Goal: Transaction & Acquisition: Purchase product/service

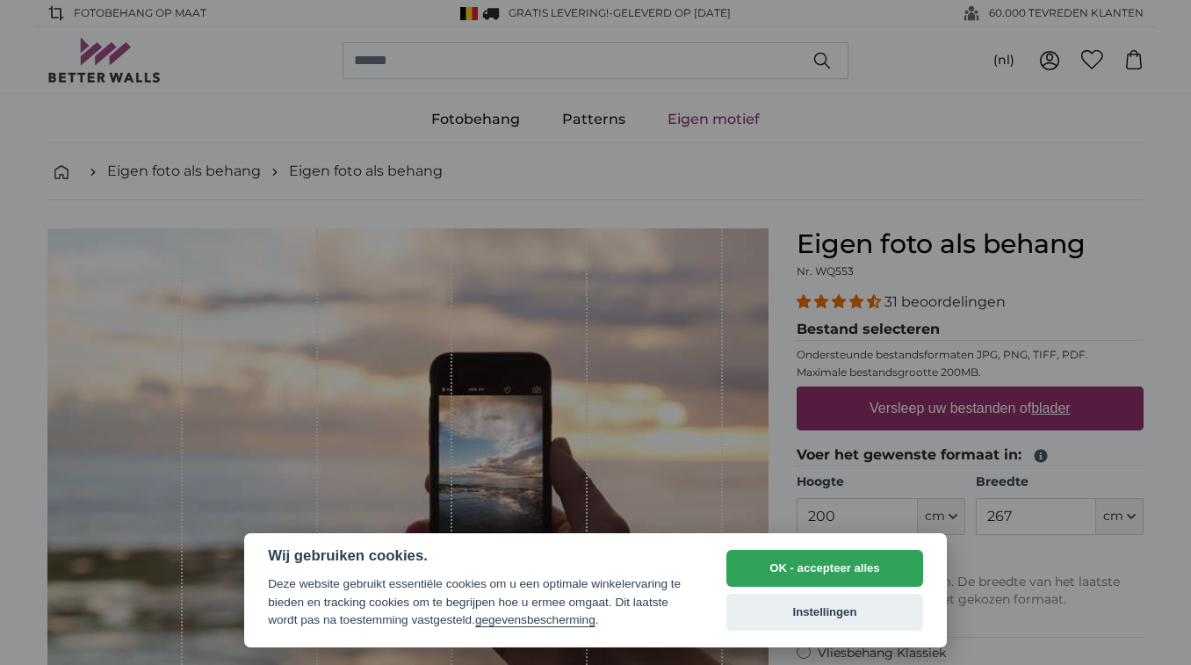
select select "**"
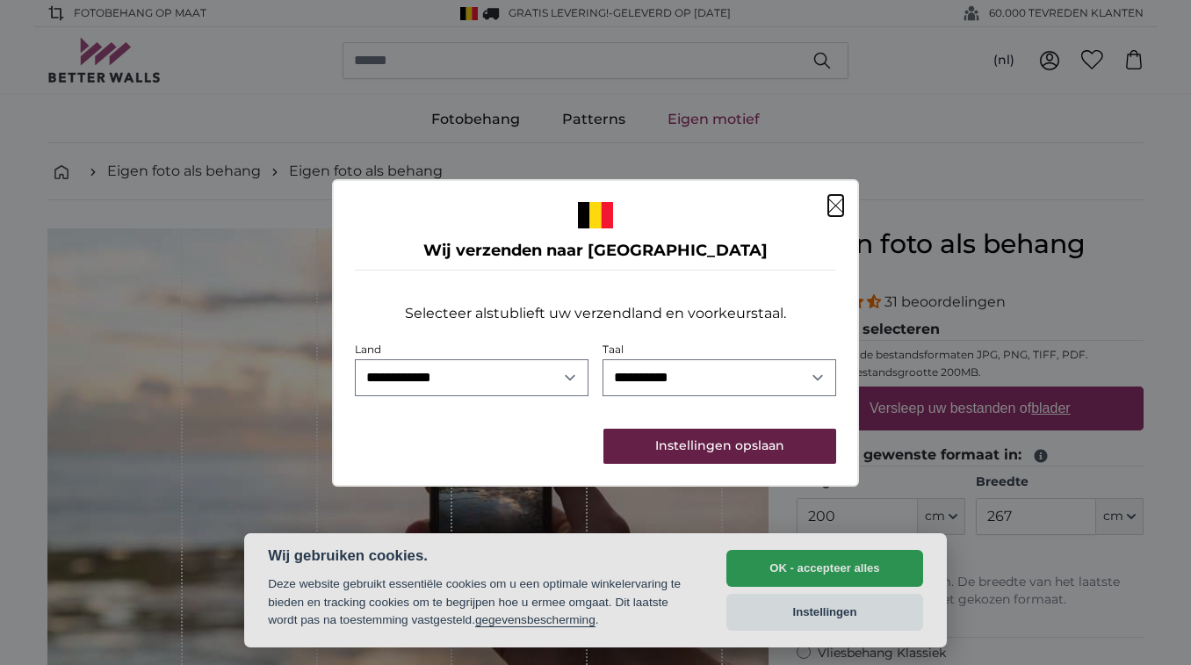
click at [703, 440] on button "Instellingen opslaan" at bounding box center [719, 446] width 233 height 35
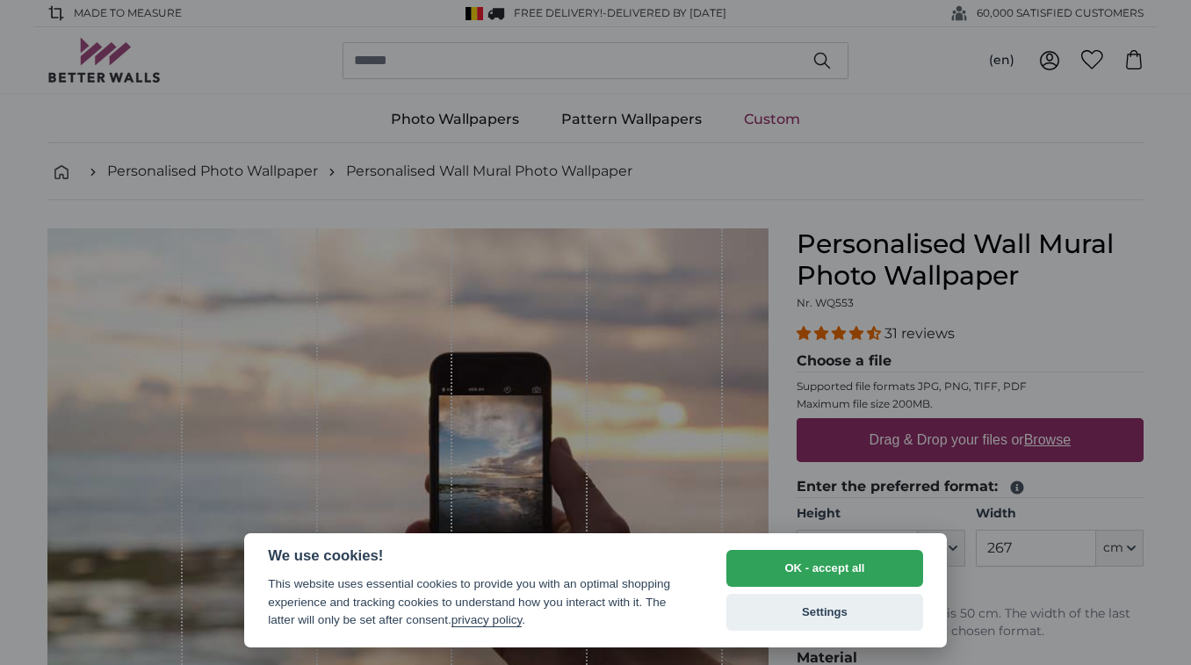
click at [819, 562] on button "OK - accept all" at bounding box center [824, 568] width 197 height 37
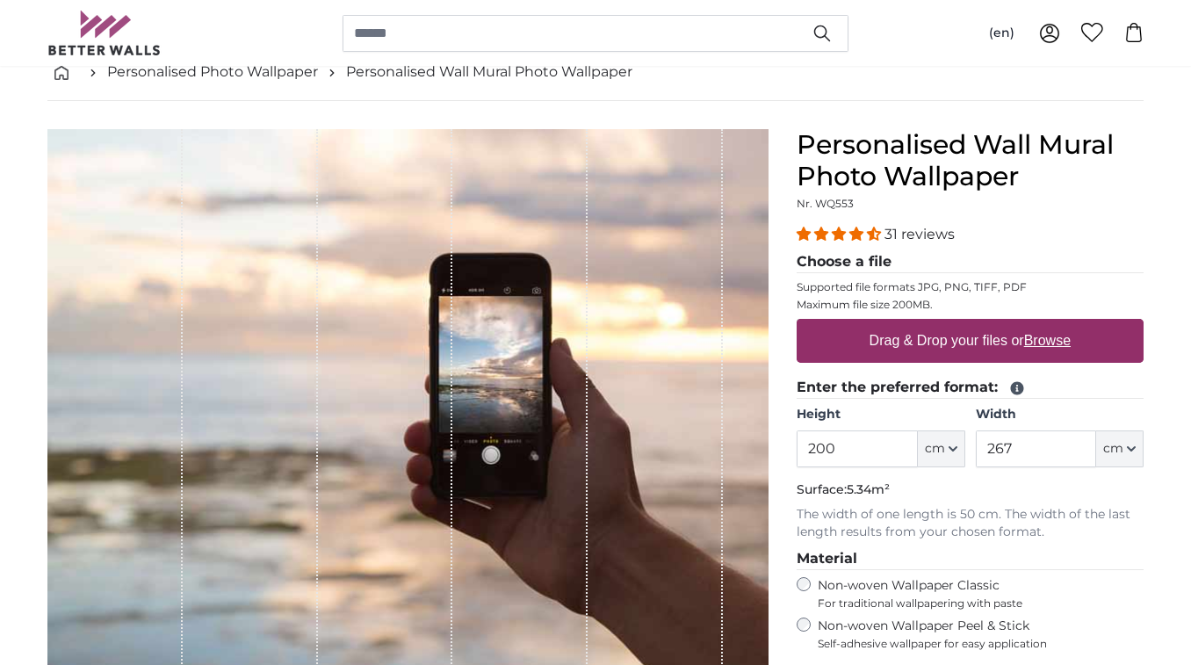
scroll to position [107, 0]
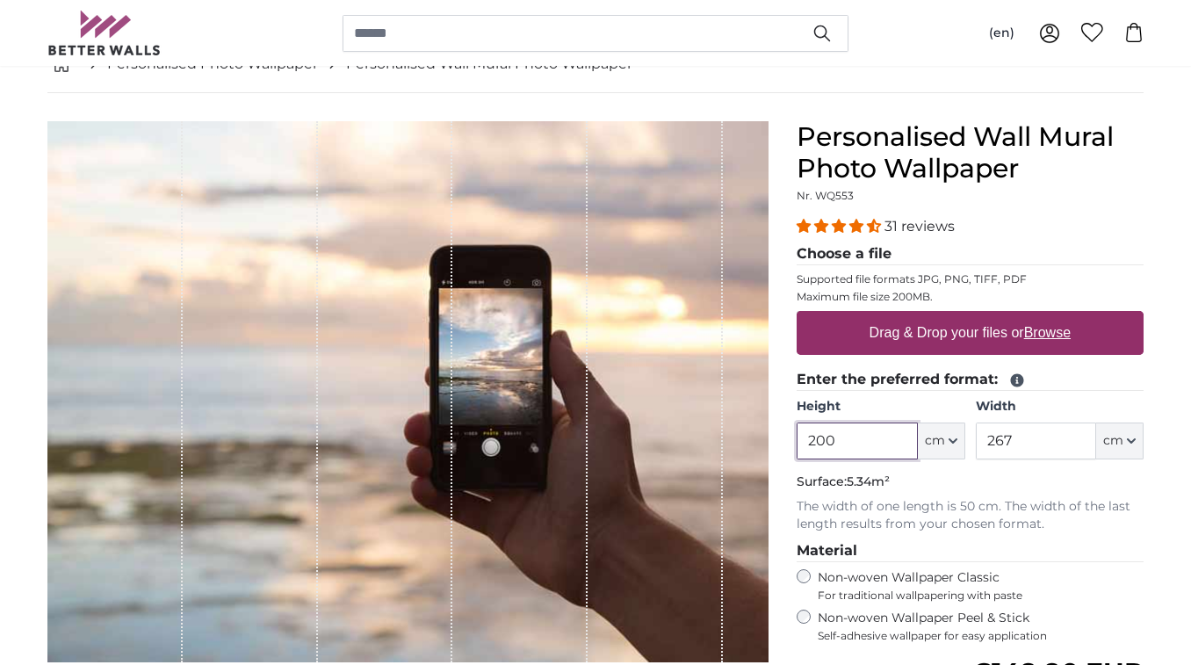
click at [854, 444] on input "200" at bounding box center [857, 440] width 120 height 37
drag, startPoint x: 860, startPoint y: 438, endPoint x: 780, endPoint y: 438, distance: 79.9
click at [780, 438] on product-detail "Cancel Crop image Hide lengths Personalised Wall Mural Photo Wallpaper Nr. WQ55…" at bounding box center [595, 518] width 1124 height 851
type input "93"
click at [1004, 435] on input "267" at bounding box center [1036, 440] width 120 height 37
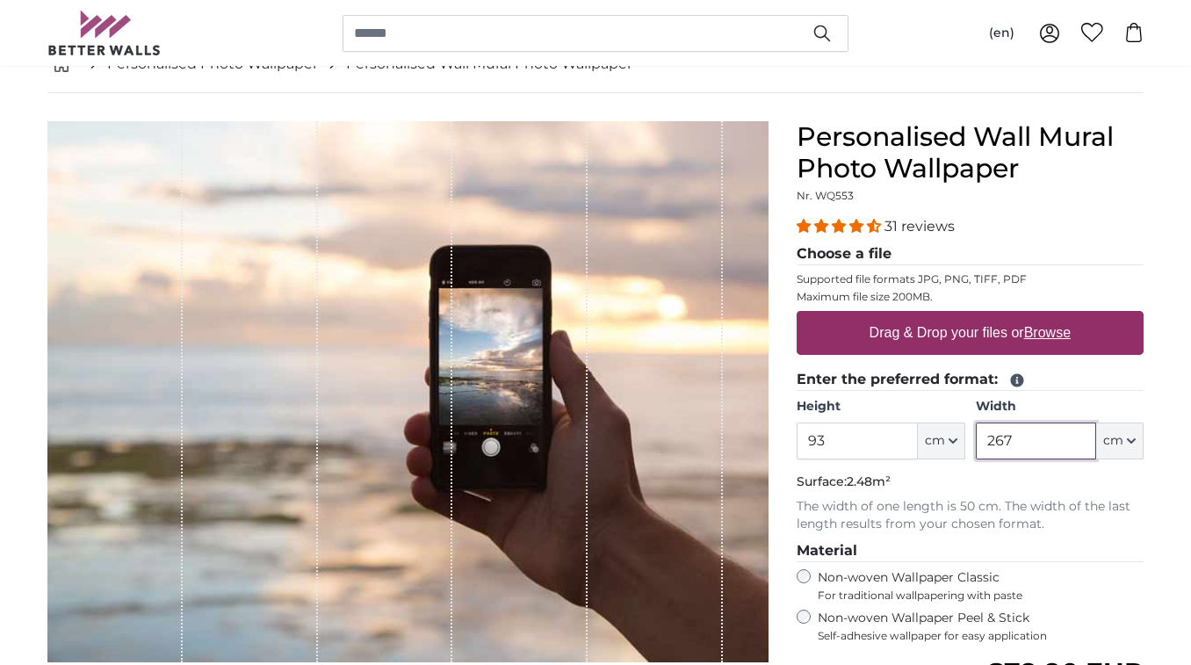
click at [1018, 436] on input "267" at bounding box center [1036, 440] width 120 height 37
type input "235"
drag, startPoint x: 1017, startPoint y: 465, endPoint x: 1012, endPoint y: 478, distance: 13.4
click at [1017, 465] on fieldset "Enter the preferred format: Height 93 ft cm Centimeter (cm) Inches (inch) Feet …" at bounding box center [970, 451] width 347 height 164
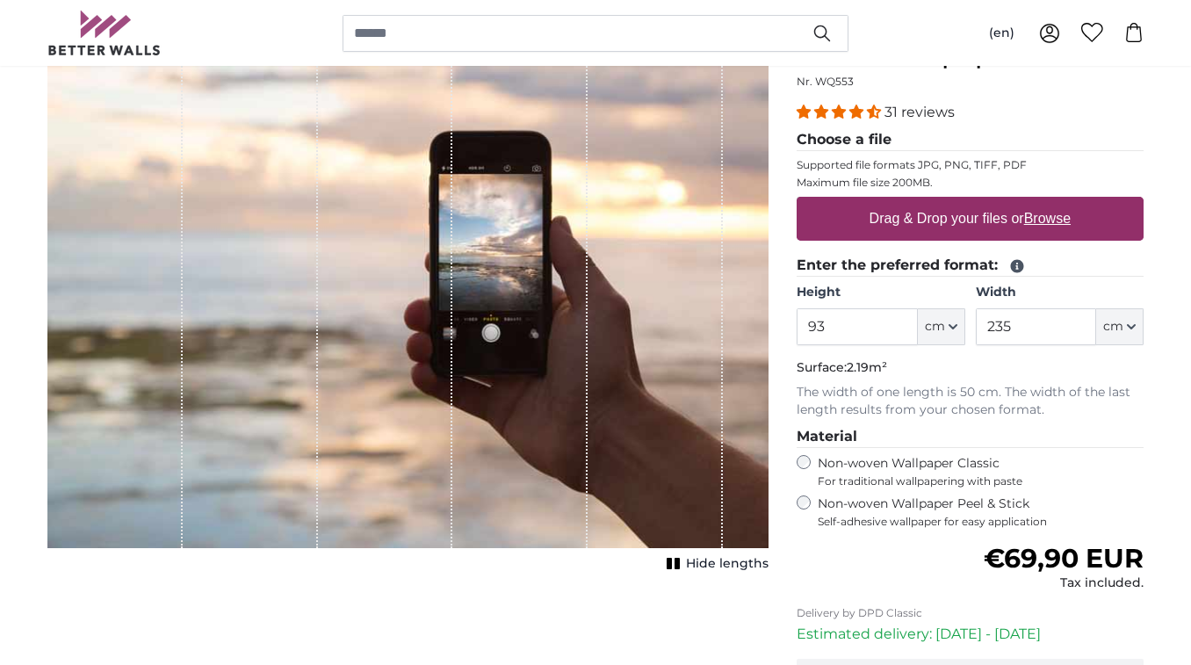
scroll to position [222, 0]
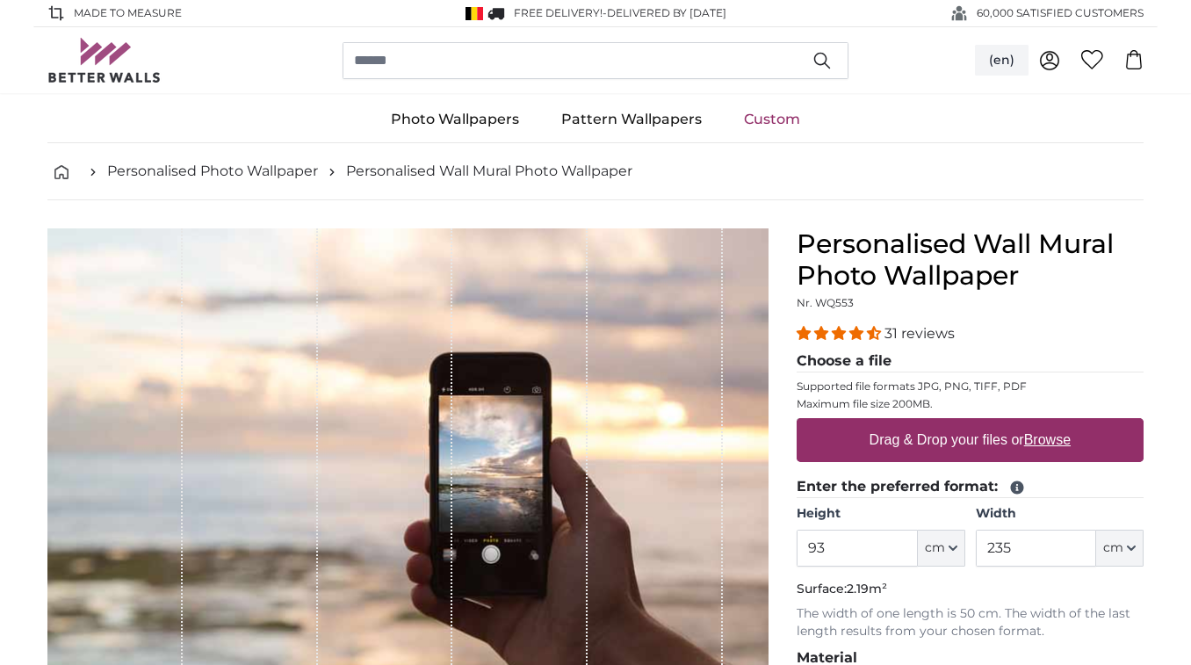
click at [995, 63] on button "(en)" at bounding box center [1002, 61] width 54 height 32
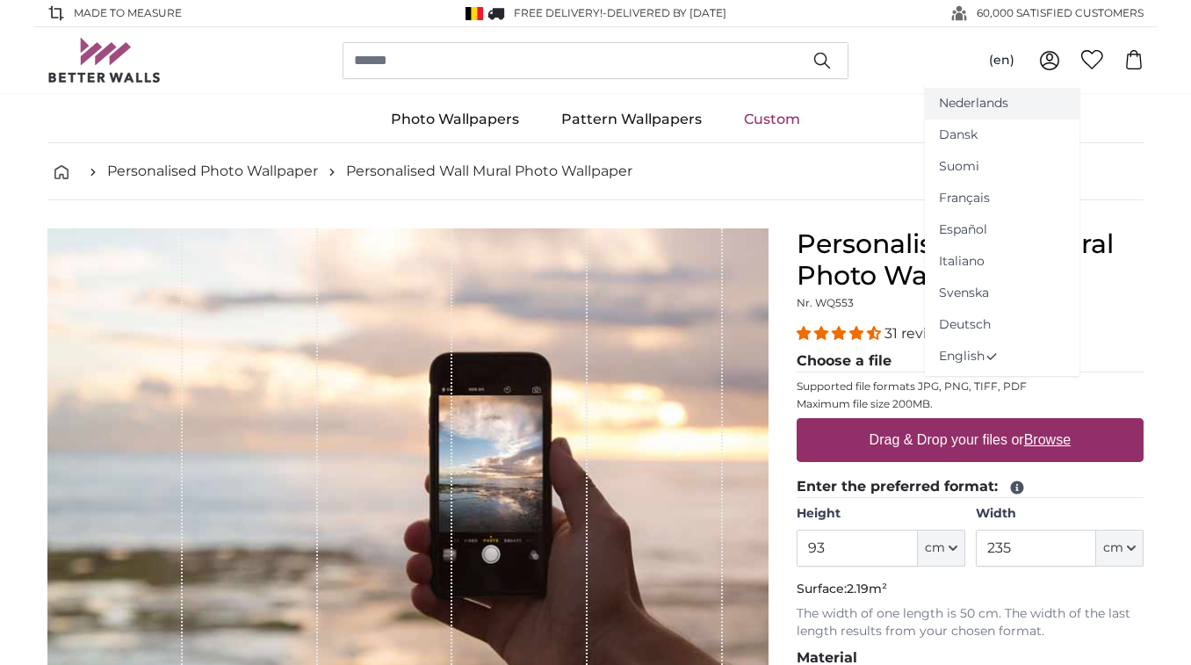
click at [978, 106] on link "Nederlands" at bounding box center [1002, 104] width 155 height 32
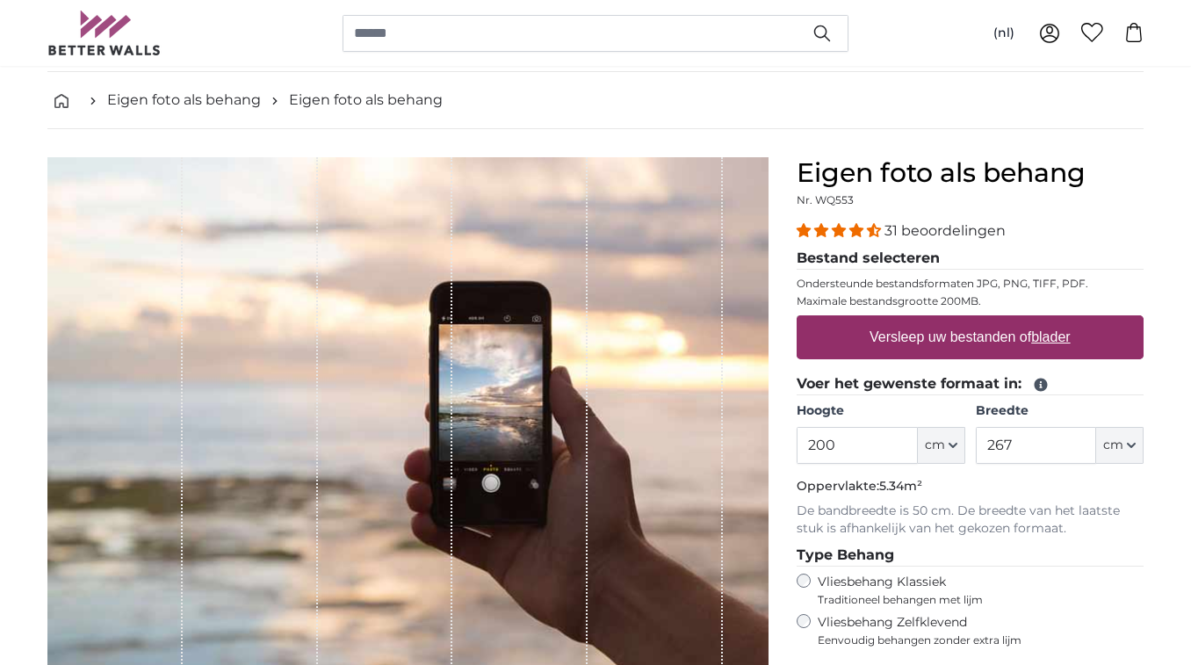
scroll to position [76, 0]
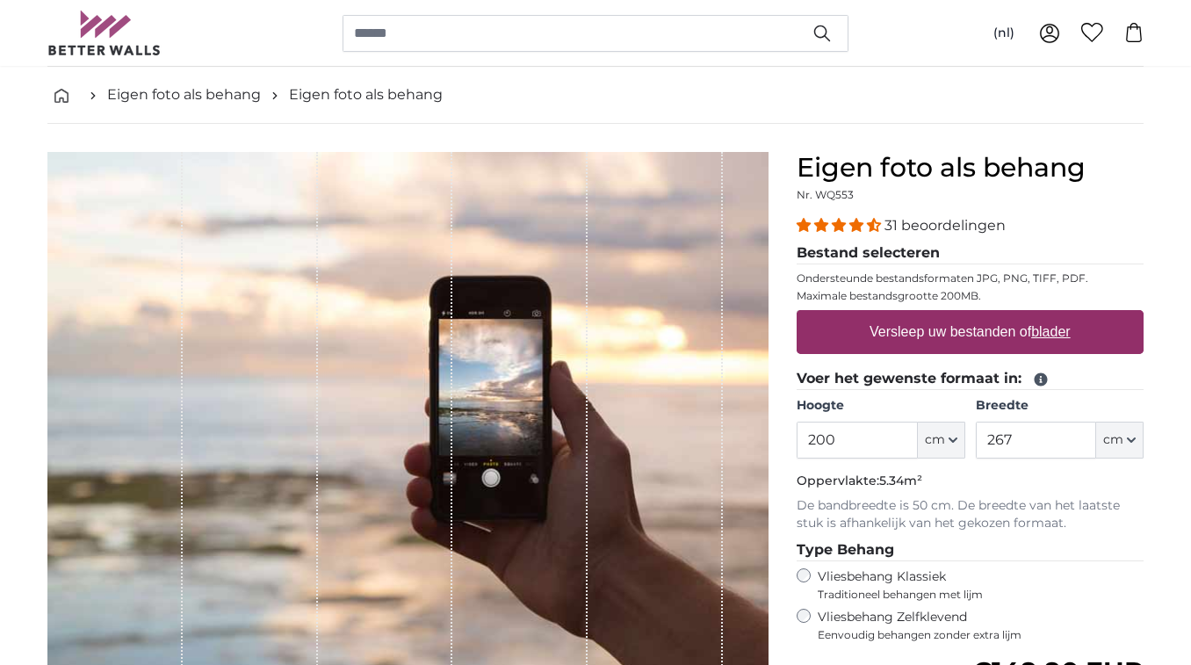
drag, startPoint x: 848, startPoint y: 439, endPoint x: 797, endPoint y: 438, distance: 50.1
click at [797, 438] on input "200" at bounding box center [857, 440] width 120 height 37
type input "230"
drag, startPoint x: 1016, startPoint y: 442, endPoint x: 978, endPoint y: 441, distance: 37.8
click at [978, 441] on input "267" at bounding box center [1036, 440] width 120 height 37
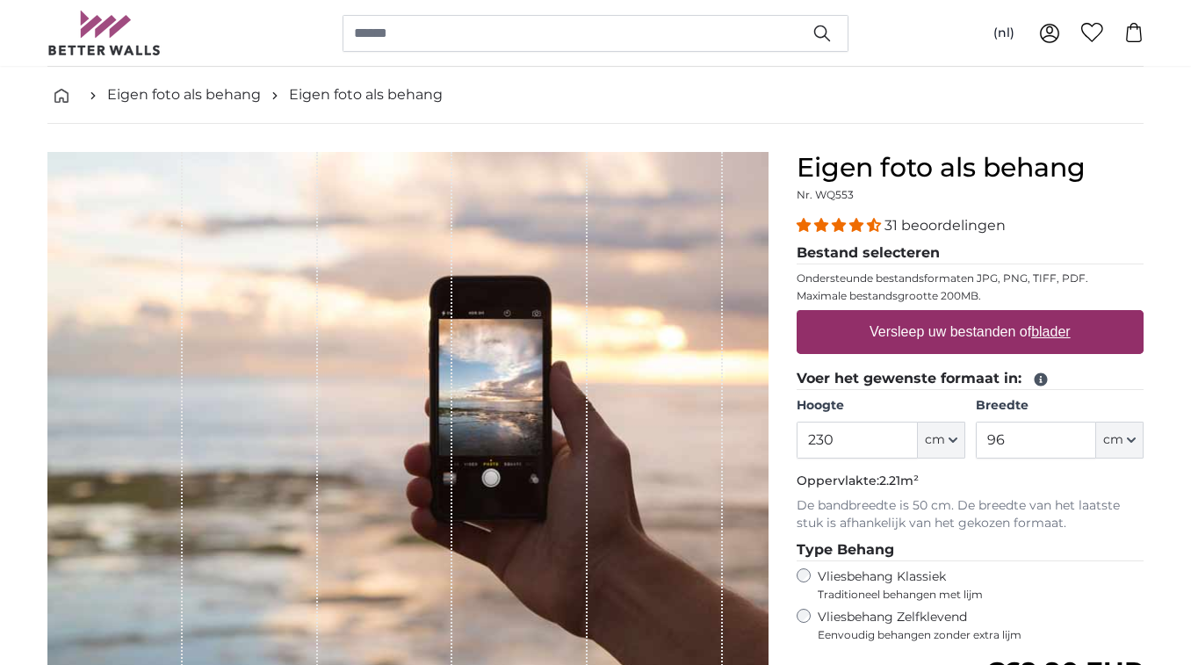
click at [1023, 473] on p "Oppervlakte: 2.21m²" at bounding box center [970, 482] width 347 height 18
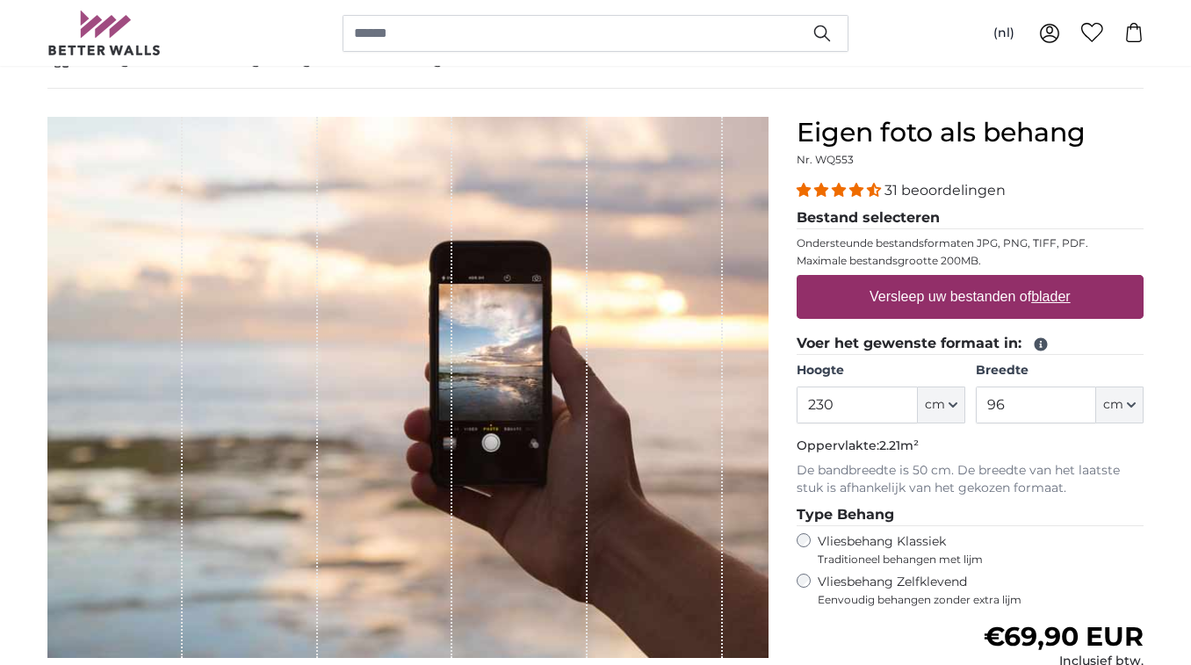
scroll to position [109, 0]
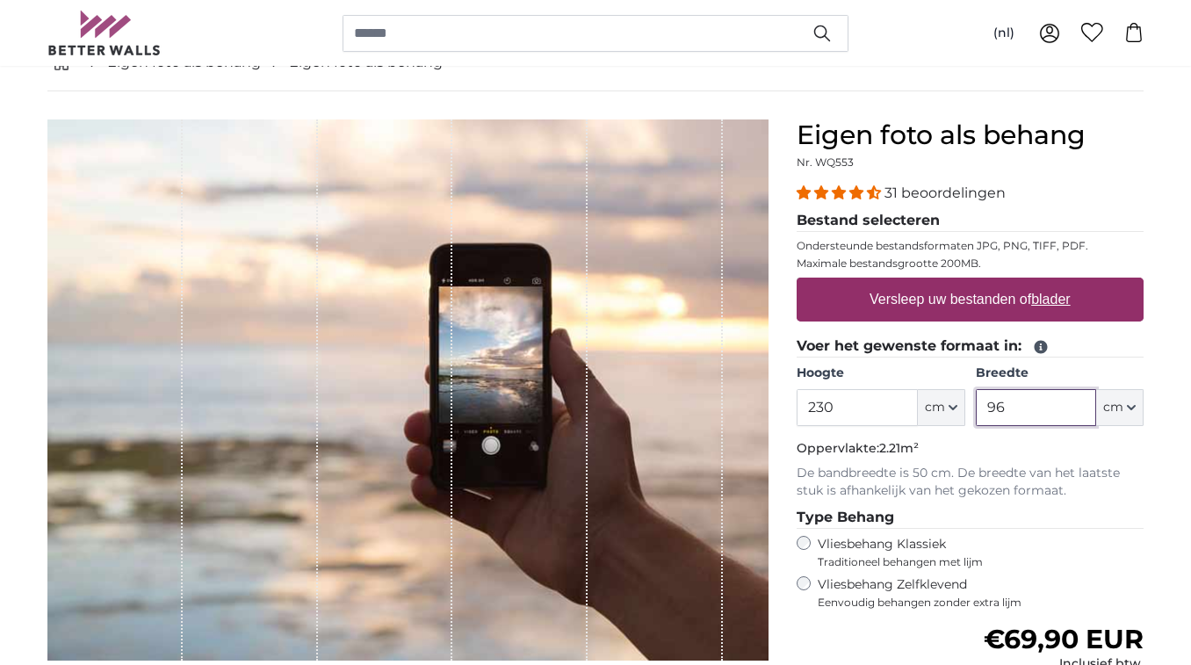
drag, startPoint x: 1040, startPoint y: 420, endPoint x: 984, endPoint y: 410, distance: 57.0
click at [964, 412] on div "Hoogte 230 ft cm Centimeter (cm) Inches (inch) Feet (ft. in.) Breedte 96 ft cm …" at bounding box center [970, 394] width 347 height 61
type input "103"
click at [1065, 447] on p "Oppervlakte: 2.37m²" at bounding box center [970, 449] width 347 height 18
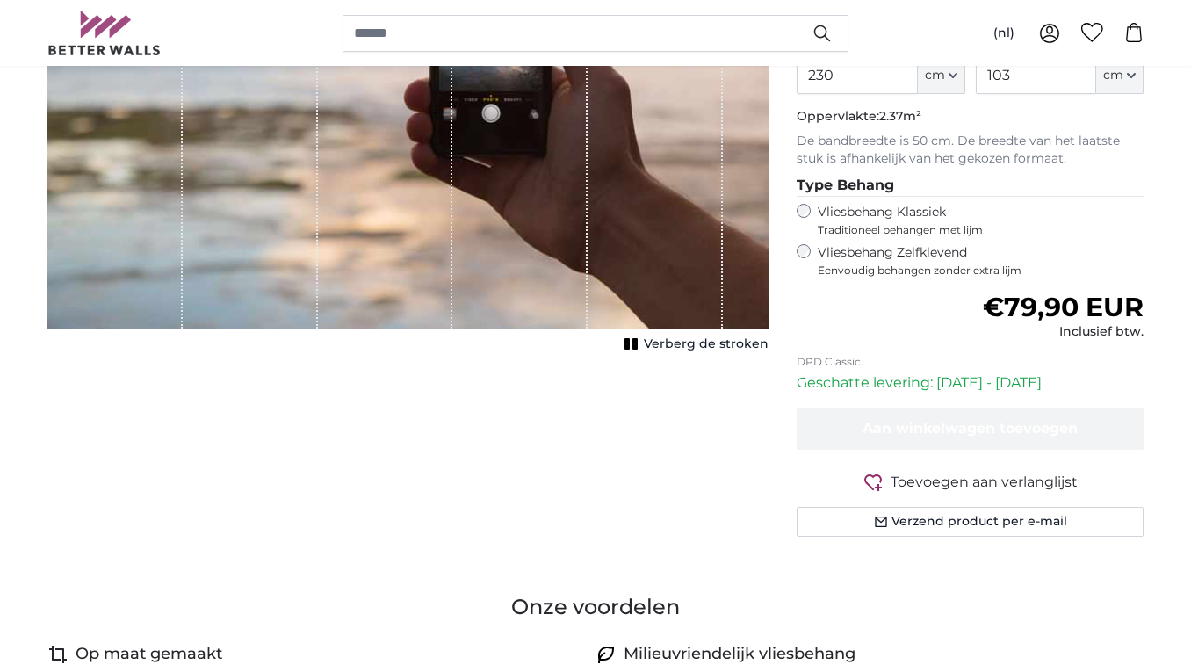
scroll to position [253, 0]
